Goal: Check status: Check status

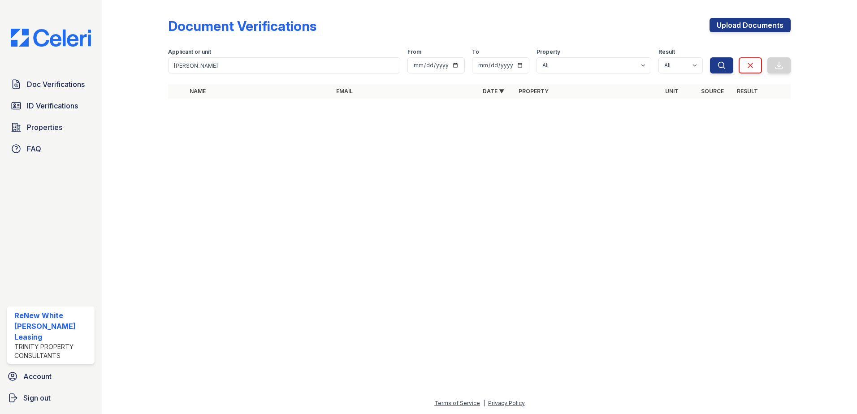
click at [48, 95] on div "Doc Verifications ID Verifications Properties FAQ" at bounding box center [51, 116] width 95 height 83
click at [56, 79] on span "Doc Verifications" at bounding box center [56, 84] width 58 height 11
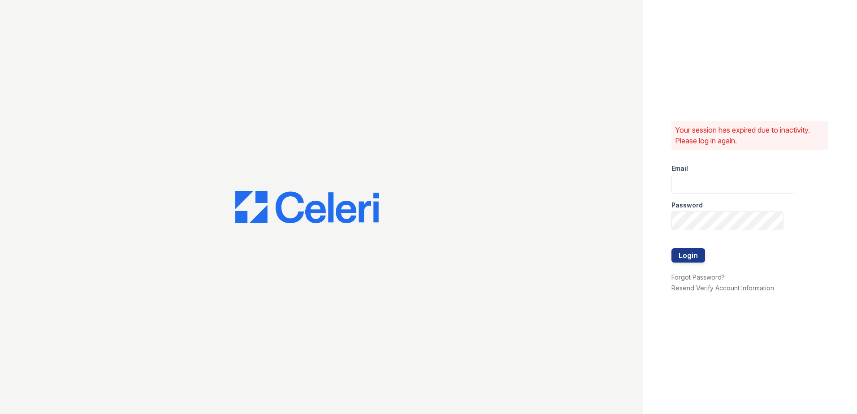
type input "renewwhitemarsh@trinity-pm.com"
click at [702, 251] on button "Login" at bounding box center [689, 255] width 34 height 14
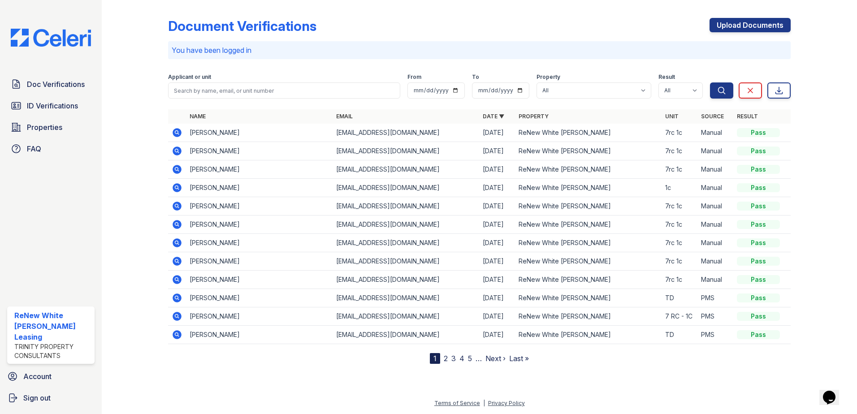
click at [174, 184] on icon at bounding box center [177, 188] width 11 height 11
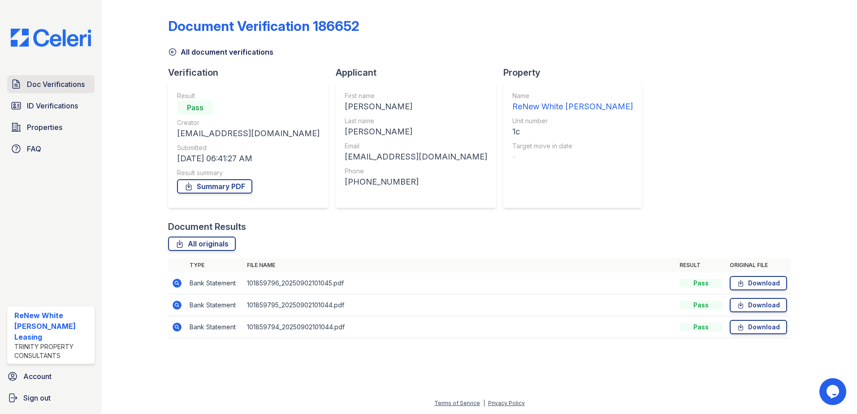
click at [56, 82] on span "Doc Verifications" at bounding box center [56, 84] width 58 height 11
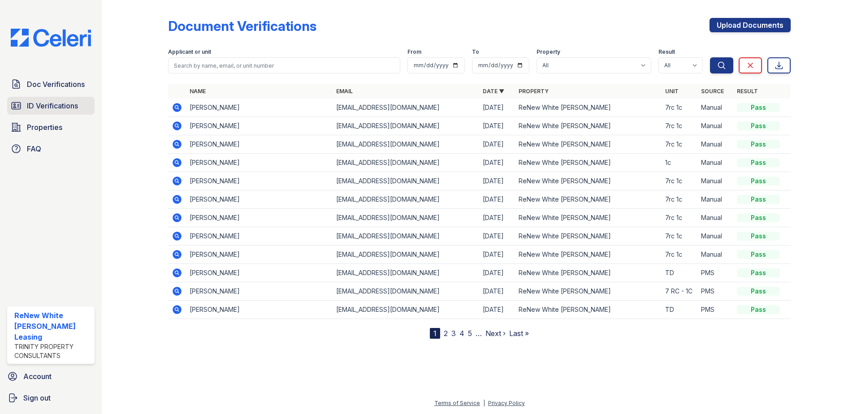
click at [58, 103] on span "ID Verifications" at bounding box center [52, 105] width 51 height 11
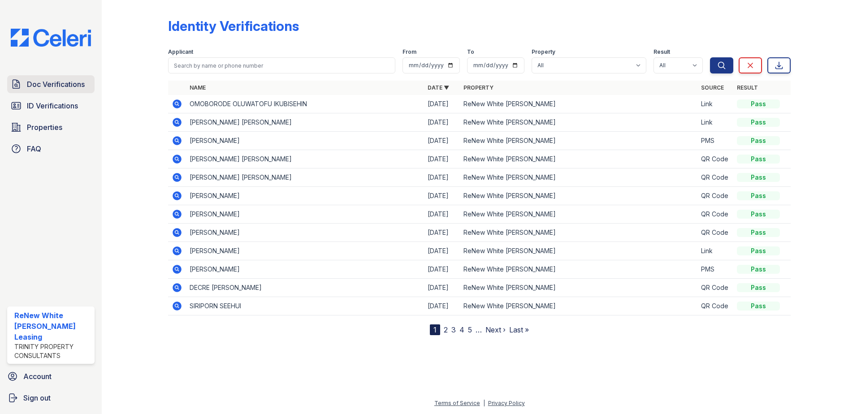
click at [61, 80] on span "Doc Verifications" at bounding box center [56, 84] width 58 height 11
